Goal: Entertainment & Leisure: Consume media (video, audio)

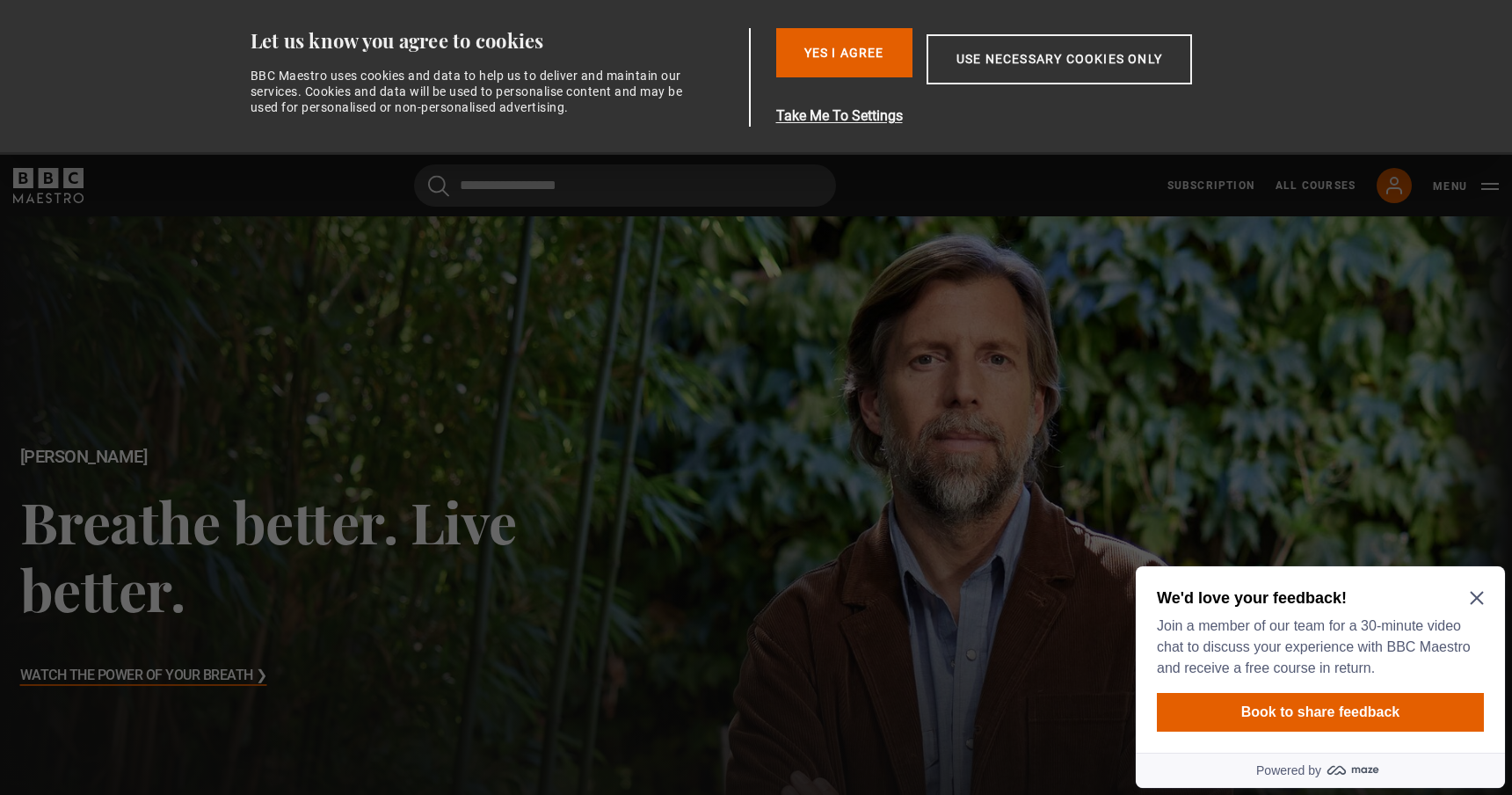
click at [1481, 596] on icon "Close Maze Prompt" at bounding box center [1476, 597] width 14 height 14
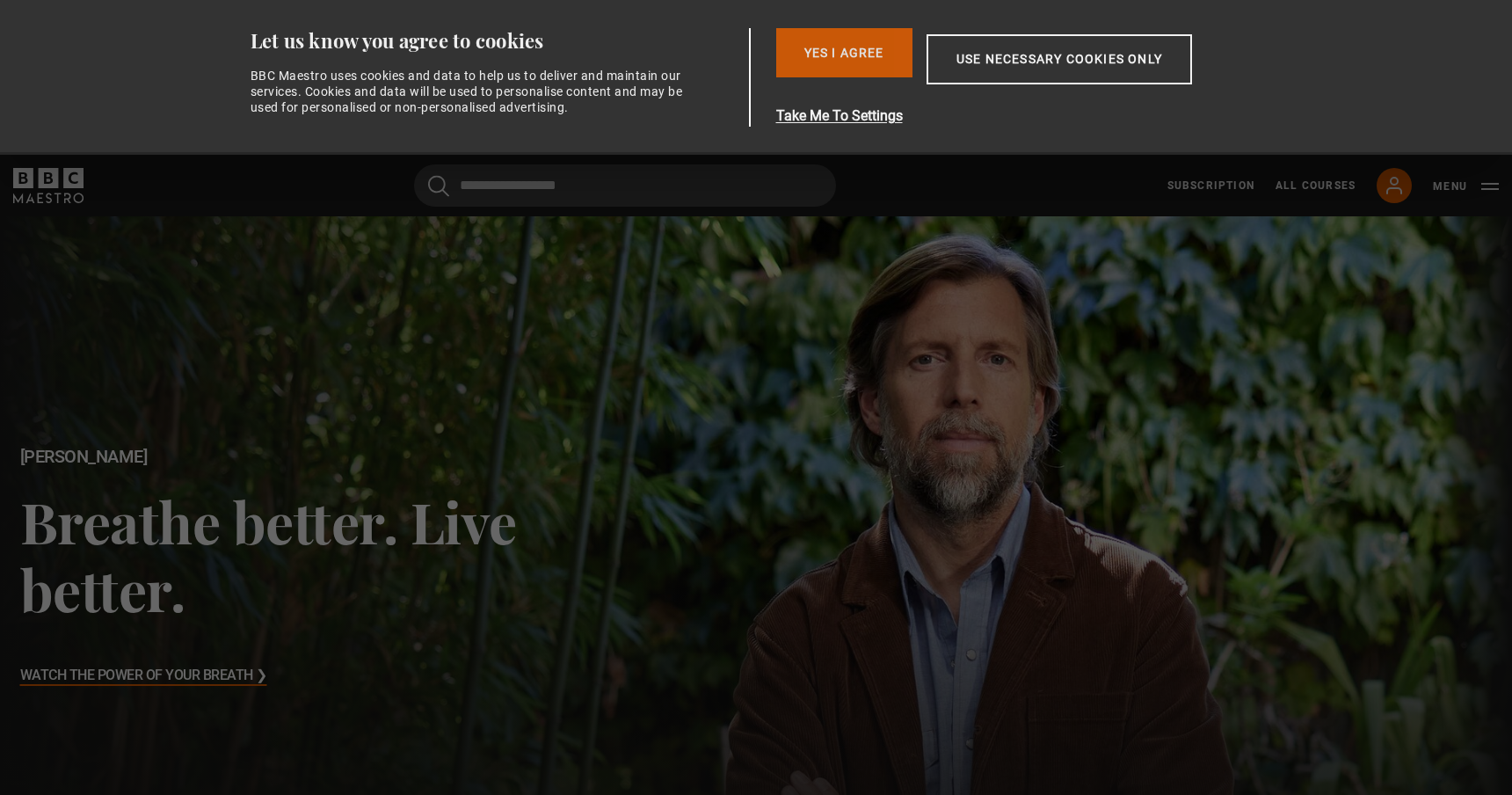
click at [870, 48] on button "Yes I Agree" at bounding box center [844, 52] width 136 height 49
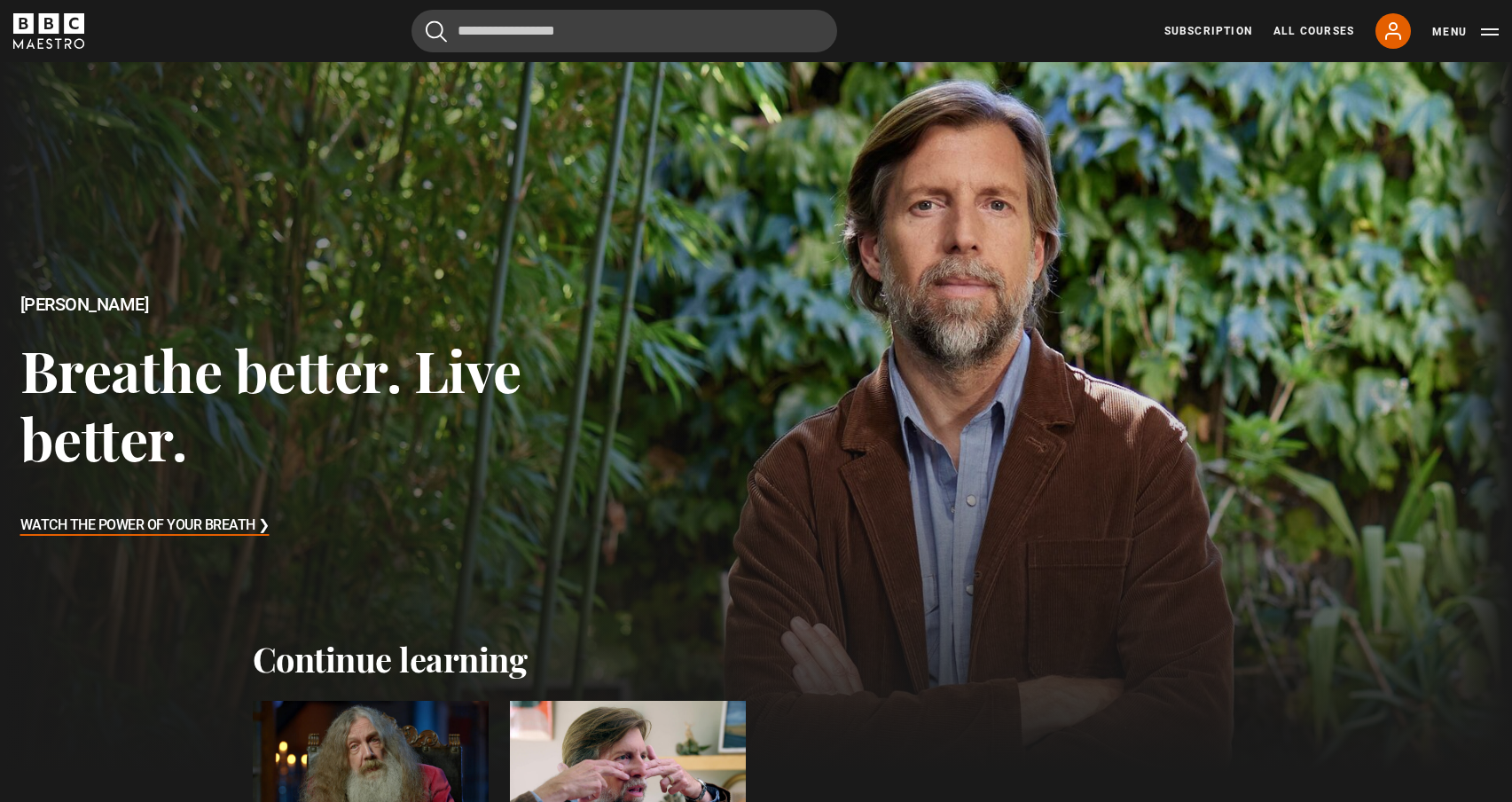
click at [399, 745] on div at bounding box center [370, 767] width 236 height 133
click at [387, 758] on div at bounding box center [370, 767] width 236 height 133
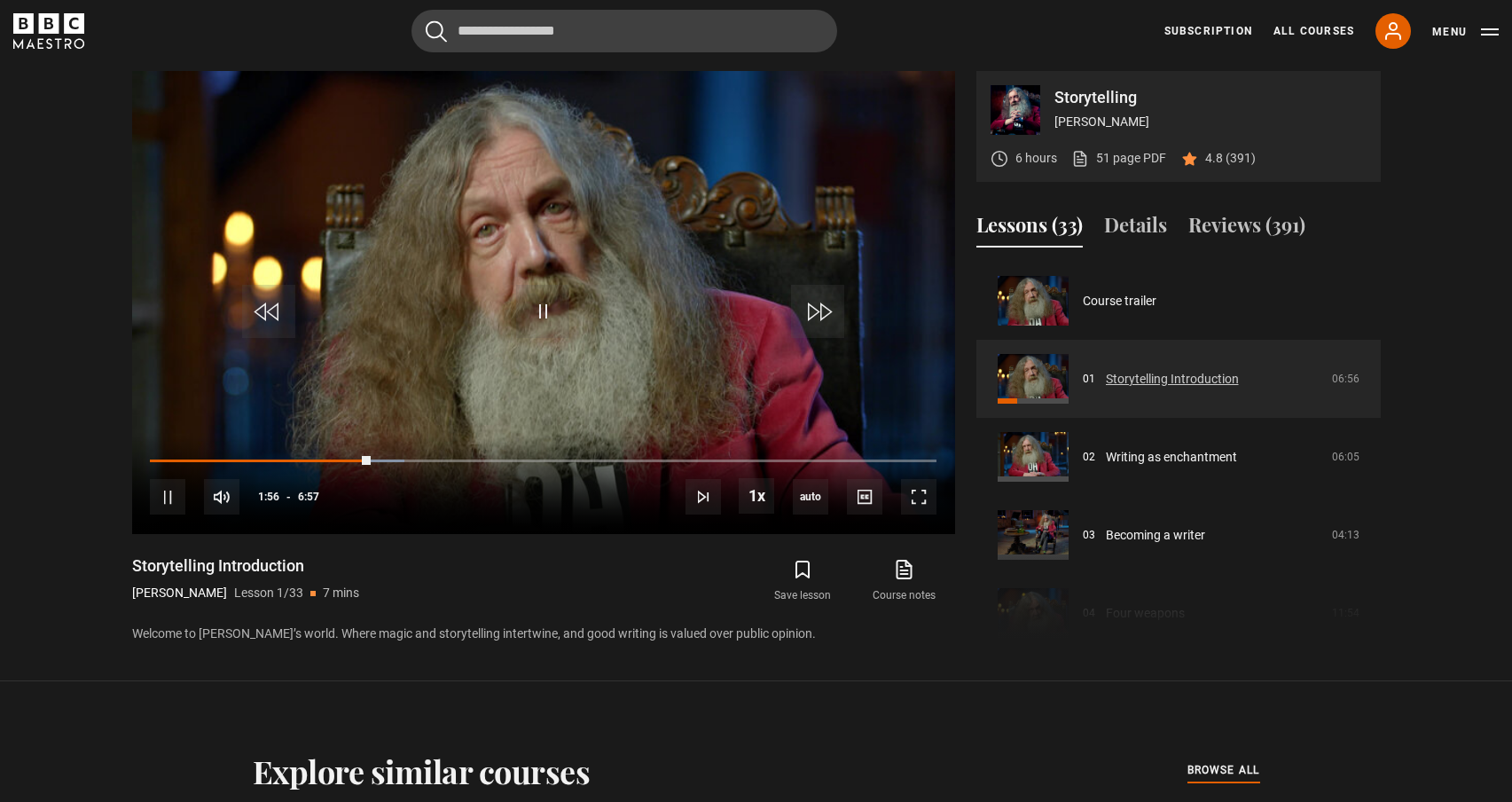
click at [1164, 378] on link "Storytelling Introduction" at bounding box center [1173, 378] width 133 height 18
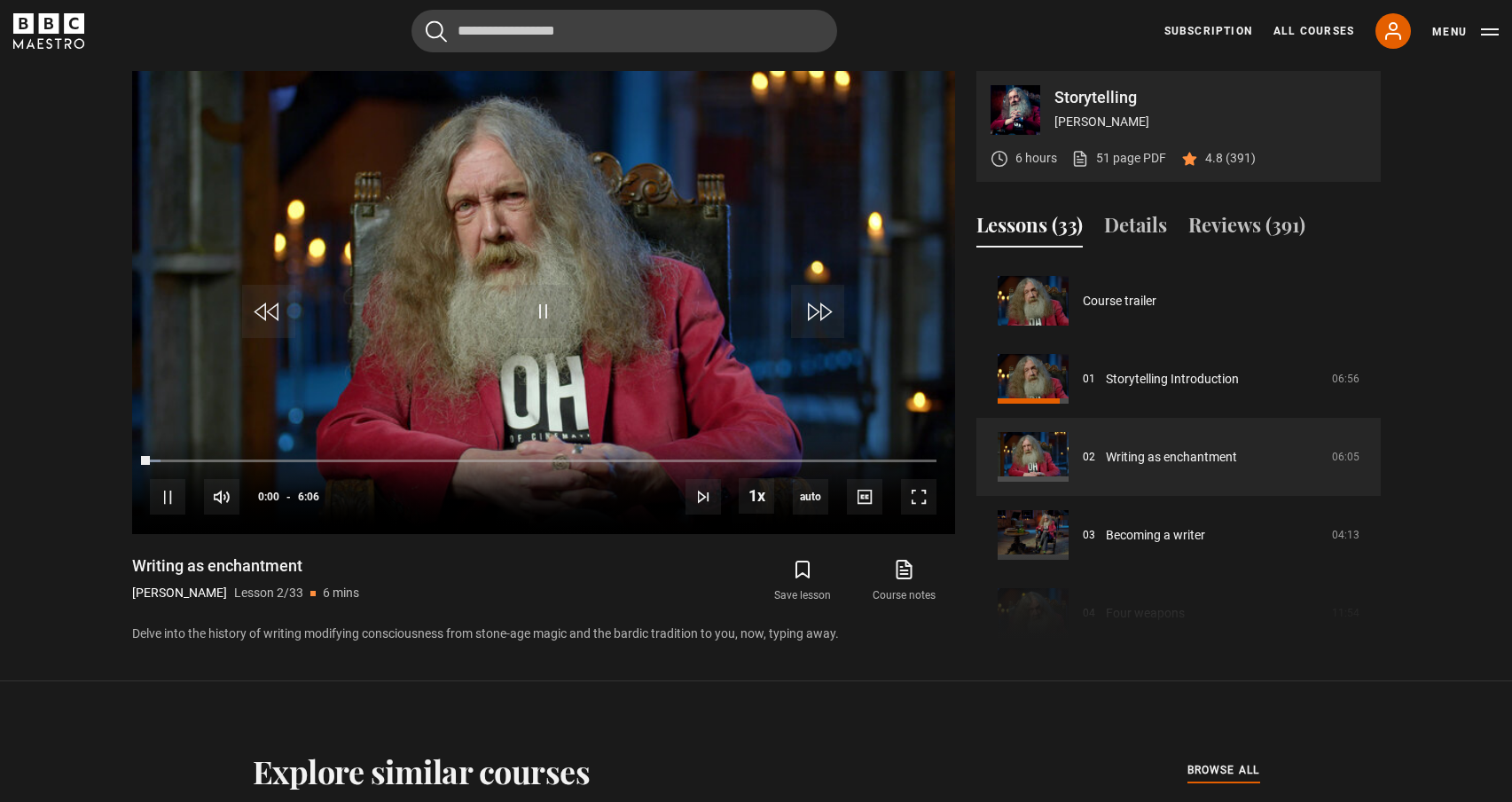
scroll to position [78, 0]
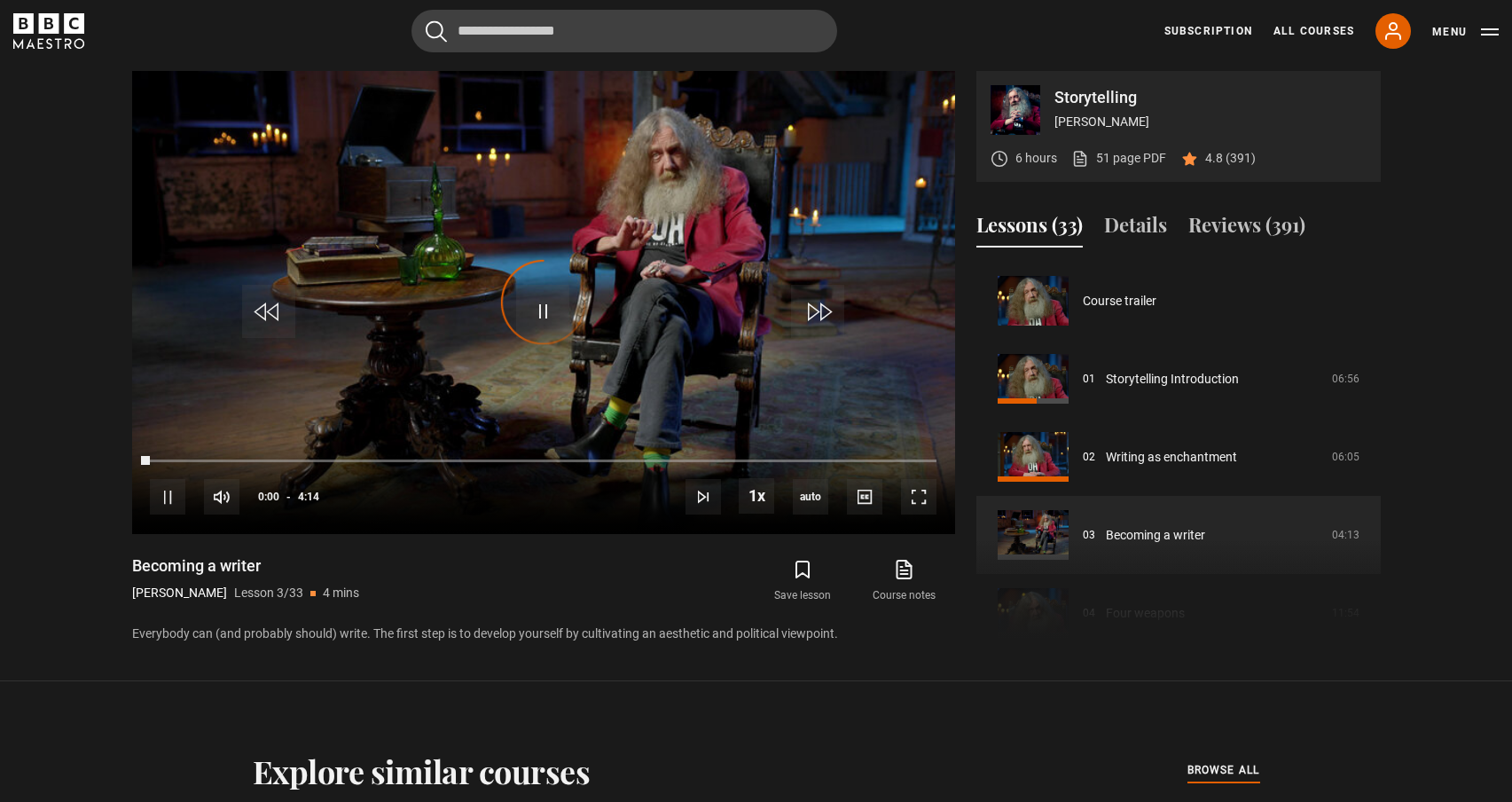
scroll to position [157, 0]
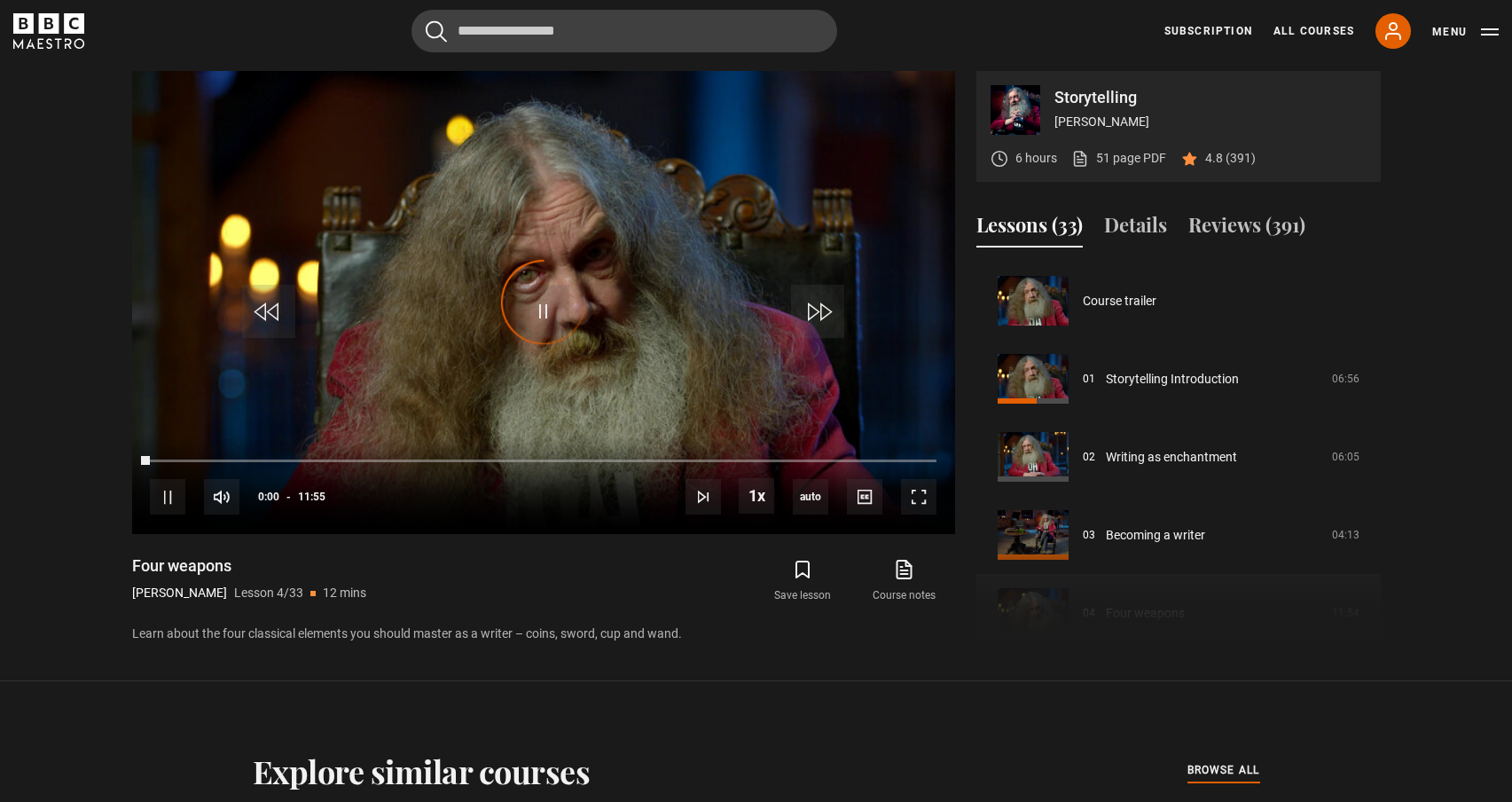
scroll to position [234, 0]
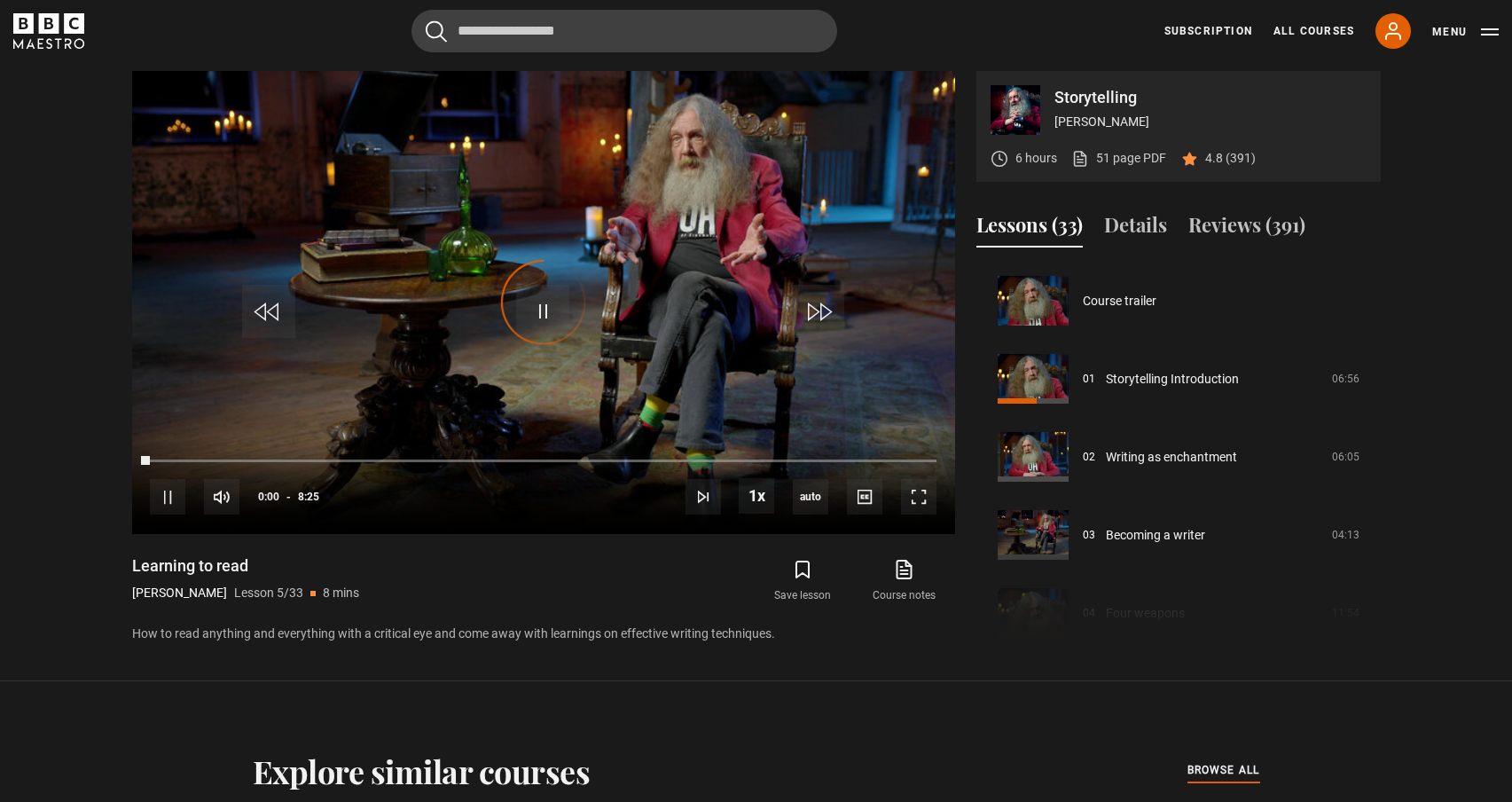
scroll to position [312, 0]
